Goal: Information Seeking & Learning: Learn about a topic

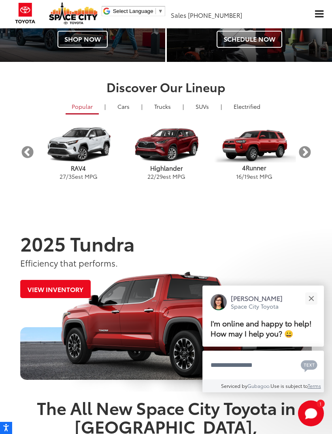
scroll to position [438, 0]
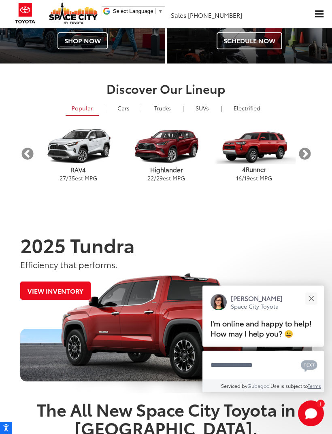
click at [309, 153] on button "Next" at bounding box center [304, 154] width 14 height 14
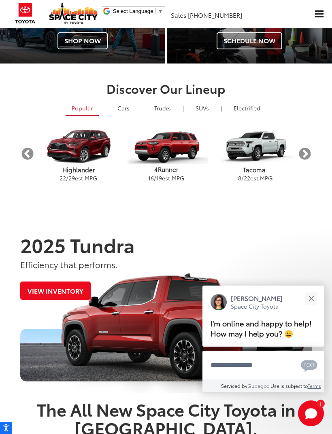
click at [311, 154] on button "Next" at bounding box center [304, 154] width 14 height 14
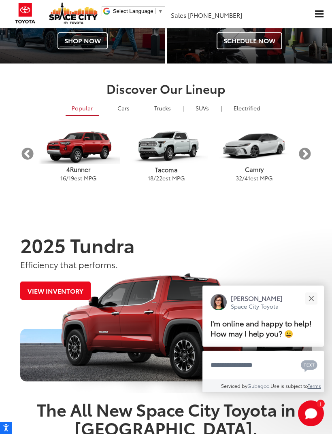
click at [311, 153] on button "Next" at bounding box center [304, 154] width 14 height 14
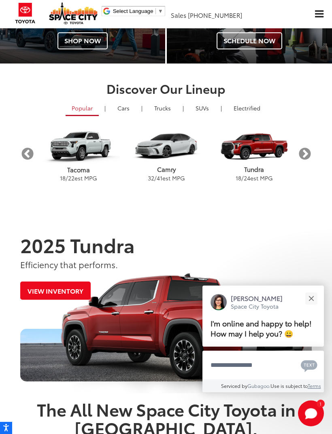
click at [311, 151] on button "Next" at bounding box center [304, 154] width 14 height 14
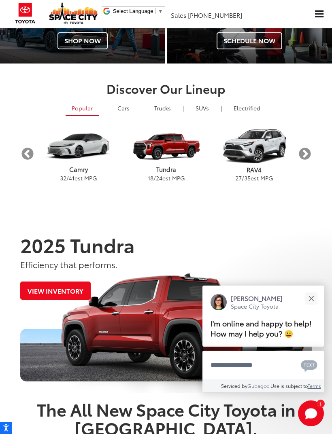
click at [310, 152] on button "Next" at bounding box center [304, 154] width 14 height 14
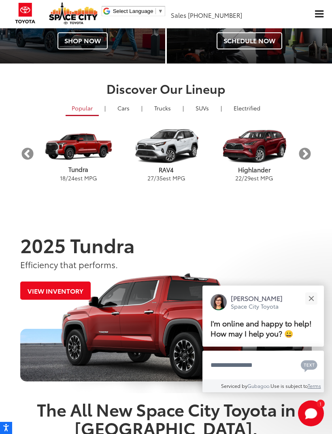
click at [311, 148] on button "Next" at bounding box center [304, 154] width 14 height 14
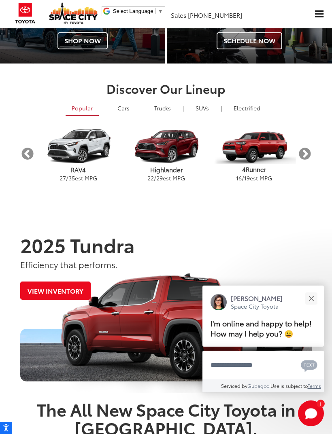
click at [315, 155] on div "Discover Our Lineup Popular | Cars & Minivan | Trucks | Crossovers & SUVs | Ele…" at bounding box center [165, 134] width 303 height 104
click at [311, 151] on button "Next" at bounding box center [304, 154] width 14 height 14
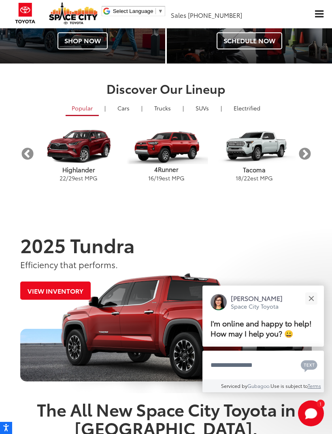
click at [309, 147] on button "Next" at bounding box center [304, 154] width 14 height 14
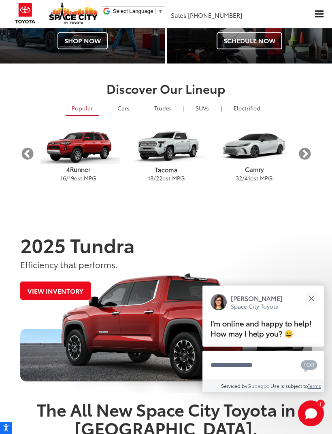
click at [311, 145] on aside "Previous Tacoma 18 / 22 est MPG Camry 32 / 41 est MPG Tundra 18 / 24 est MPG RA…" at bounding box center [165, 154] width 291 height 64
click at [309, 154] on button "Next" at bounding box center [304, 154] width 14 height 14
